Goal: Navigation & Orientation: Find specific page/section

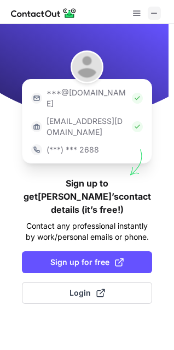
click at [152, 10] on span at bounding box center [154, 13] width 9 height 9
